Goal: Browse casually

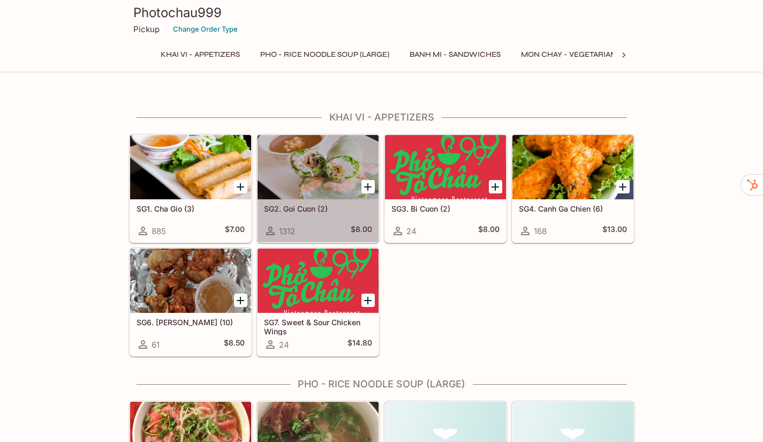
click at [308, 158] on div at bounding box center [318, 167] width 121 height 64
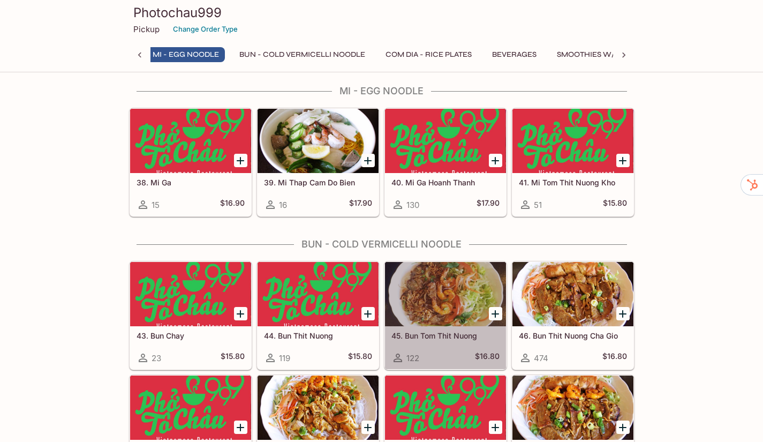
click at [445, 262] on div at bounding box center [445, 294] width 121 height 64
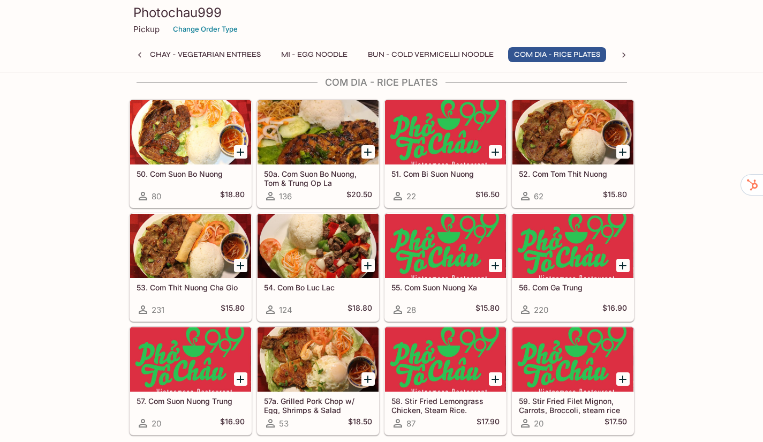
scroll to position [2203, 0]
